Goal: Task Accomplishment & Management: Manage account settings

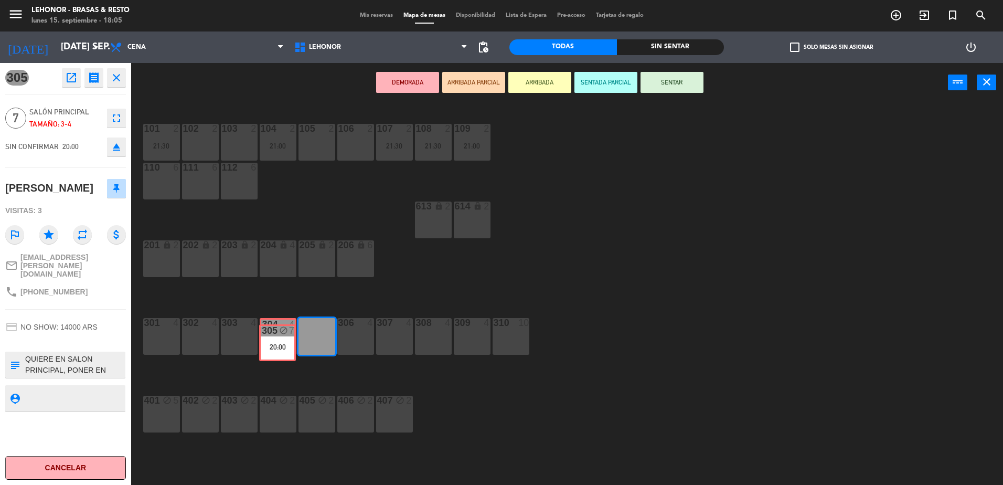
drag, startPoint x: 313, startPoint y: 338, endPoint x: 274, endPoint y: 345, distance: 39.8
click at [274, 345] on div "101 2 21:30 102 2 103 2 104 2 21:00 105 2 106 2 107 2 21:30 108 2 21:30 109 2 2…" at bounding box center [572, 296] width 862 height 382
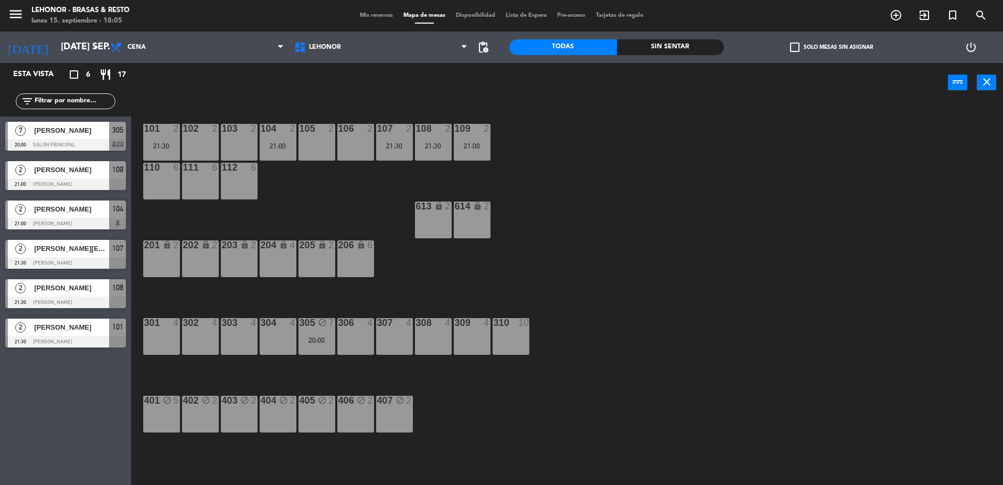
click at [315, 334] on div "305 block 7 20:00" at bounding box center [316, 336] width 37 height 37
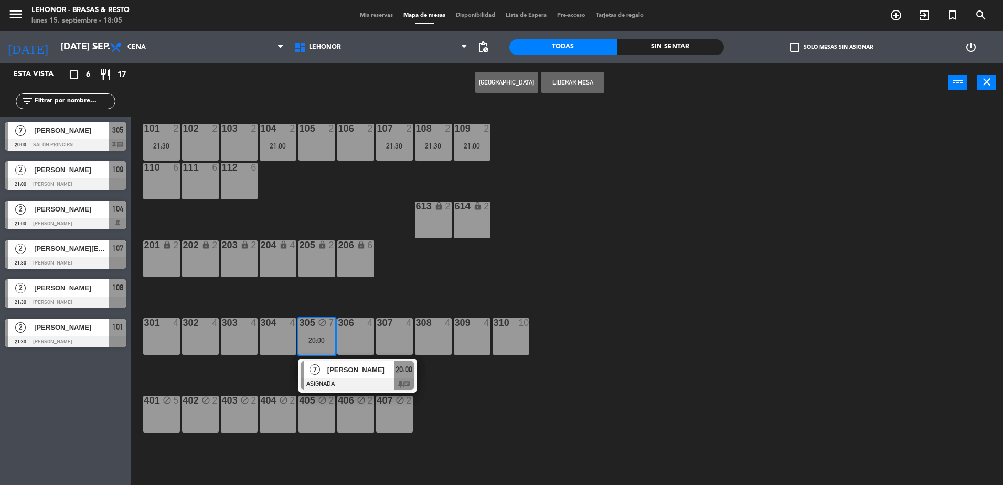
click at [566, 81] on button "Liberar Mesa" at bounding box center [572, 82] width 63 height 21
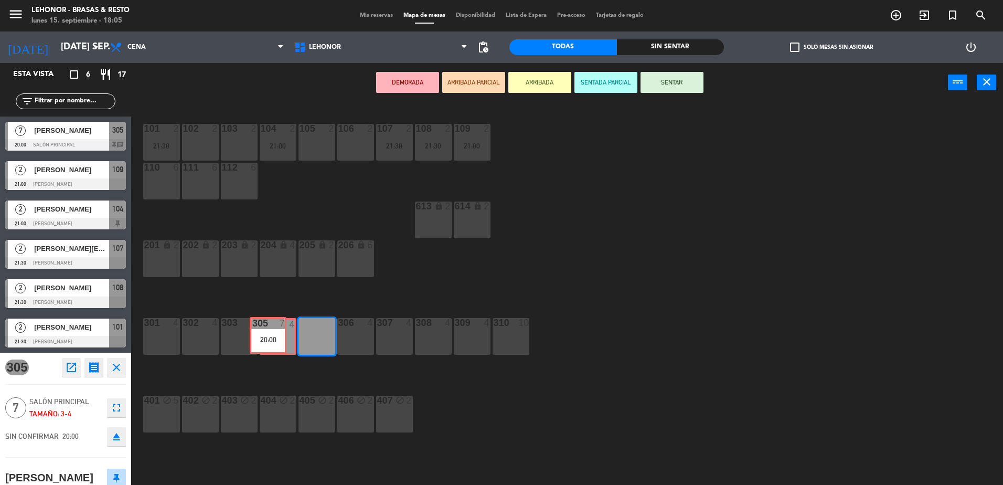
drag, startPoint x: 314, startPoint y: 331, endPoint x: 265, endPoint y: 330, distance: 48.8
click at [265, 330] on div "101 2 21:30 102 2 103 2 104 2 21:00 105 2 106 2 107 2 21:30 108 2 21:30 109 2 2…" at bounding box center [572, 296] width 862 height 382
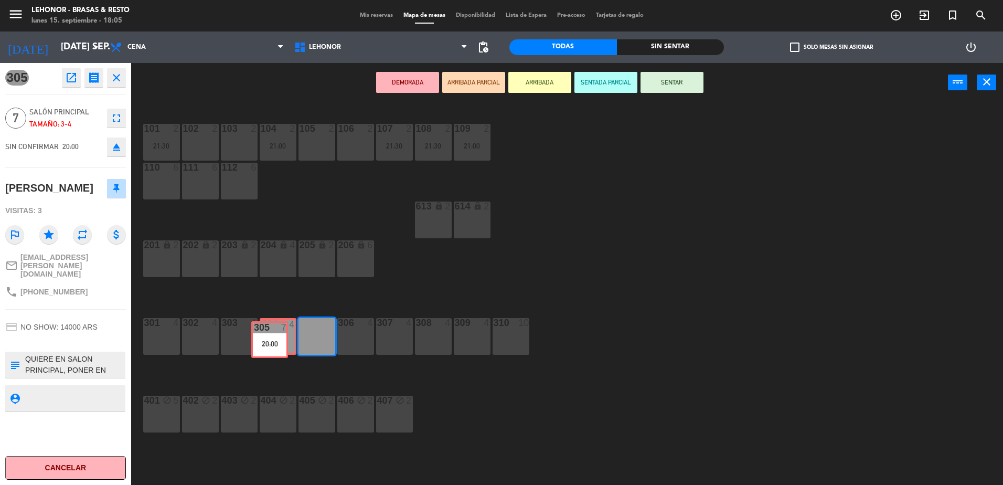
drag, startPoint x: 312, startPoint y: 334, endPoint x: 264, endPoint y: 337, distance: 47.3
click at [264, 337] on div "101 2 21:30 102 2 103 2 104 2 21:00 105 2 106 2 107 2 21:30 108 2 21:30 109 2 2…" at bounding box center [572, 296] width 862 height 382
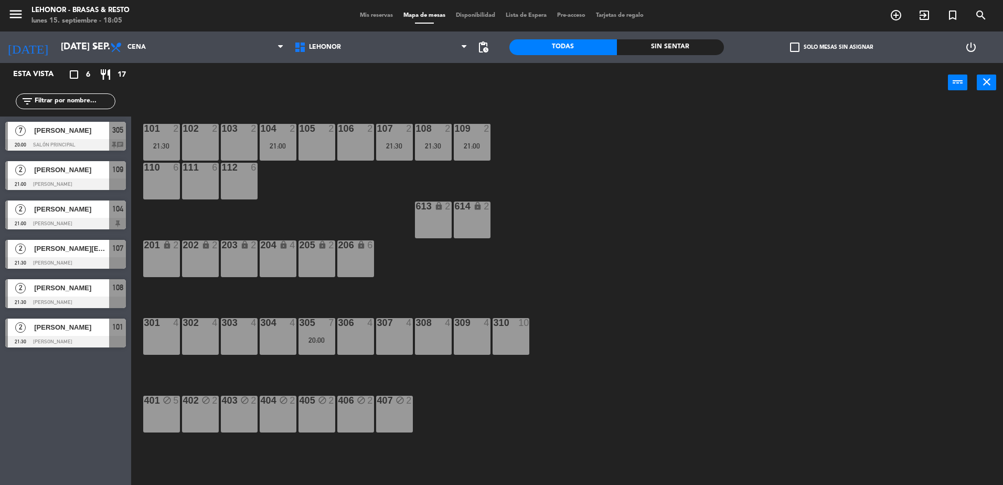
click at [317, 338] on div "20:00" at bounding box center [316, 339] width 37 height 7
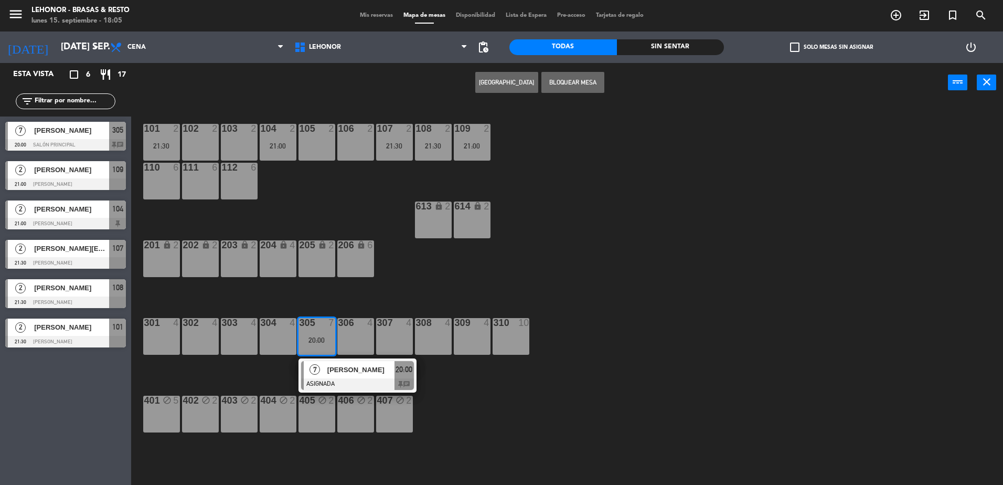
click at [58, 129] on div "7 [PERSON_NAME] 20:00 Salón Principal 305 chat" at bounding box center [65, 135] width 131 height 39
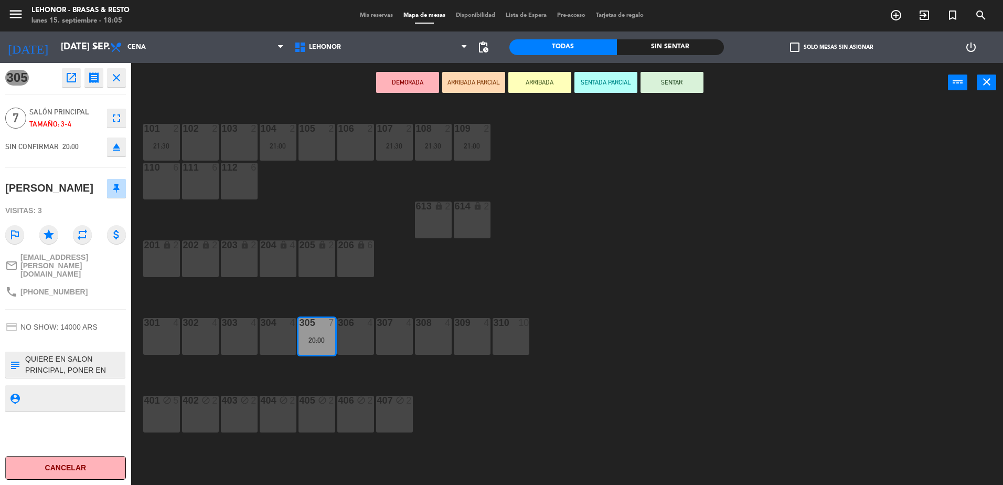
click at [72, 77] on icon "open_in_new" at bounding box center [71, 77] width 13 height 13
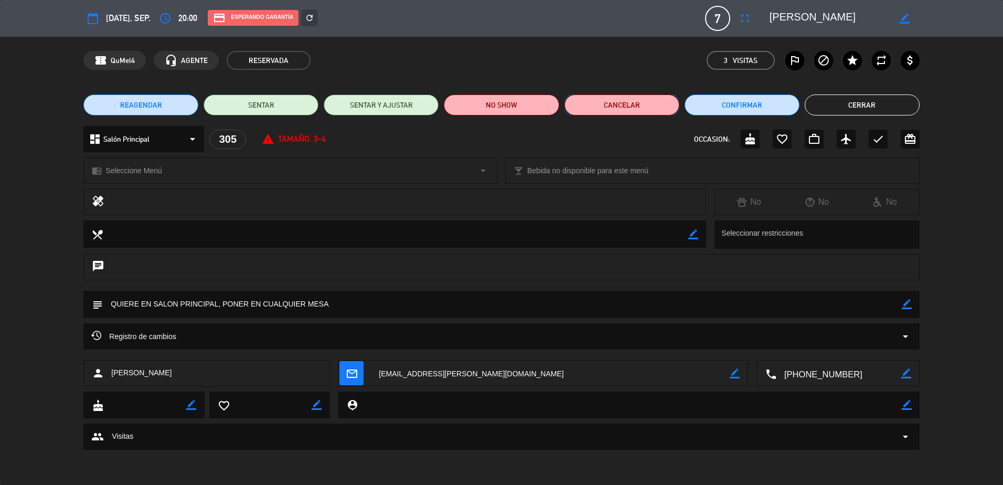
click at [640, 102] on button "Cancelar" at bounding box center [621, 104] width 115 height 21
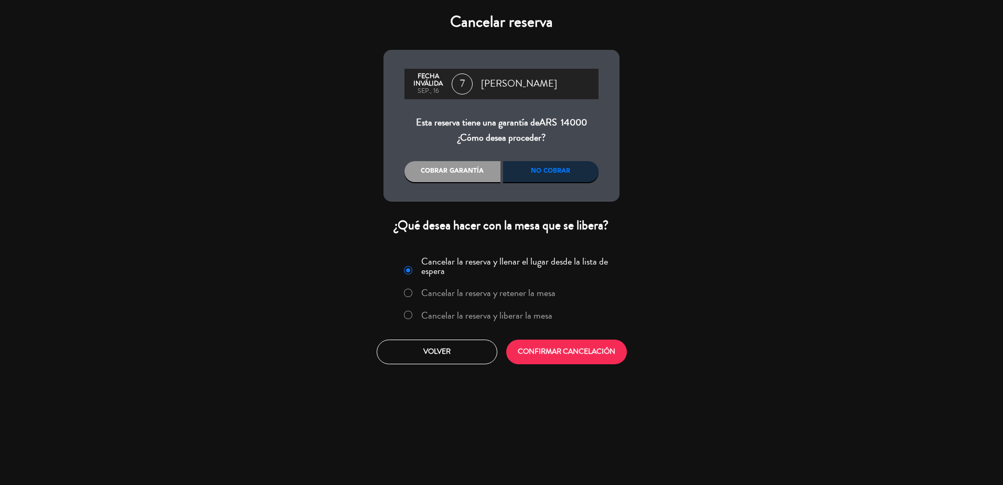
click at [435, 313] on label "Cancelar la reserva y liberar la mesa" at bounding box center [486, 314] width 131 height 9
click at [543, 351] on button "CONFIRMAR CANCELACIÓN" at bounding box center [566, 351] width 121 height 25
